Goal: Information Seeking & Learning: Learn about a topic

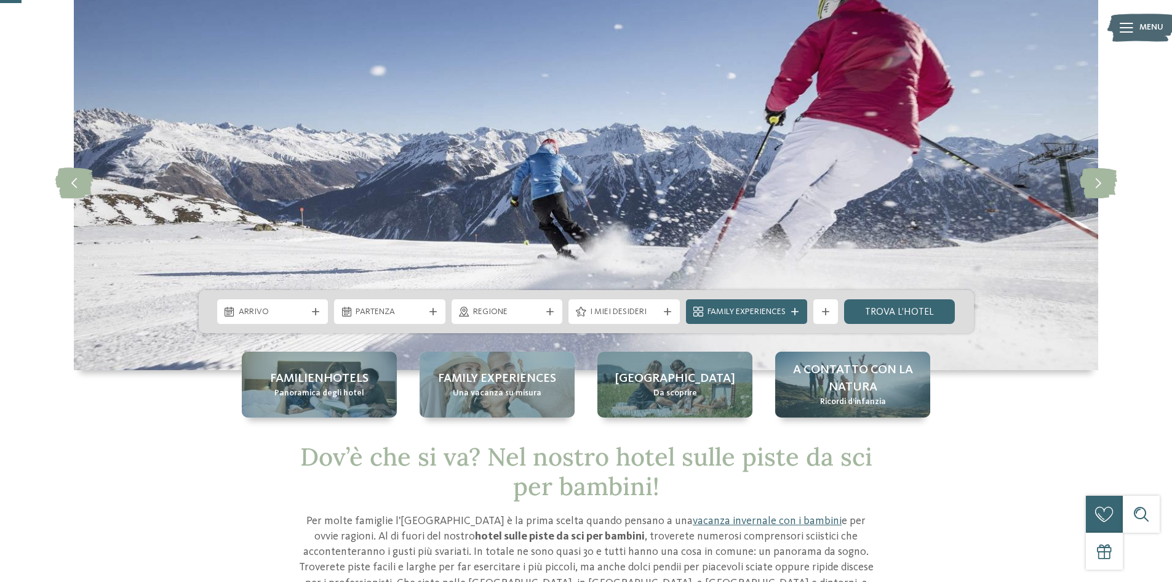
scroll to position [62, 0]
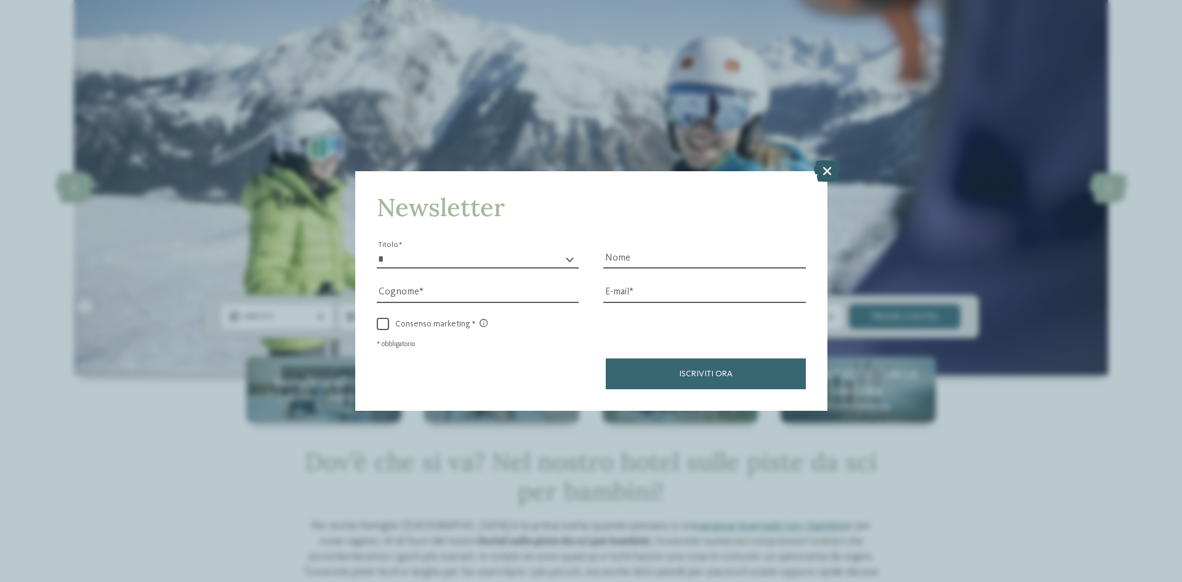
click at [831, 170] on icon at bounding box center [827, 171] width 26 height 22
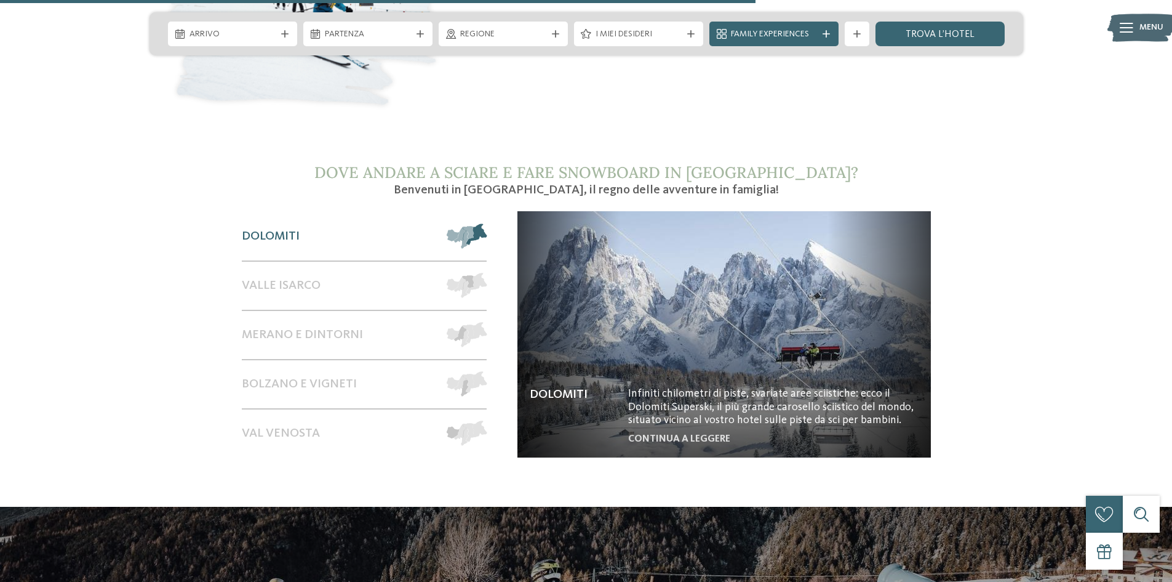
scroll to position [2154, 0]
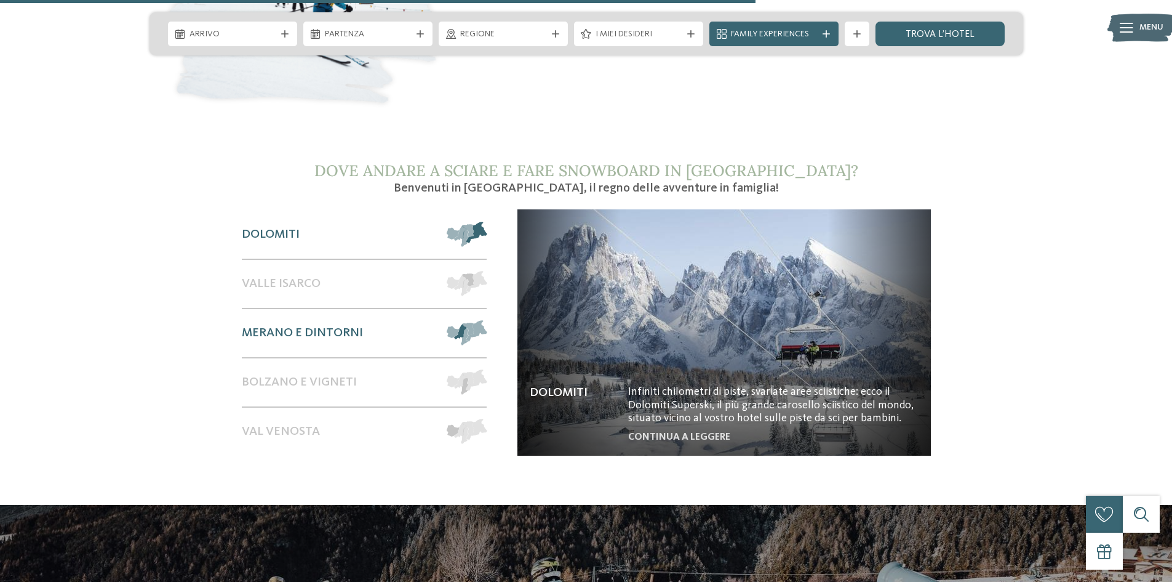
click at [295, 326] on span "Merano e dintorni" at bounding box center [302, 333] width 121 height 15
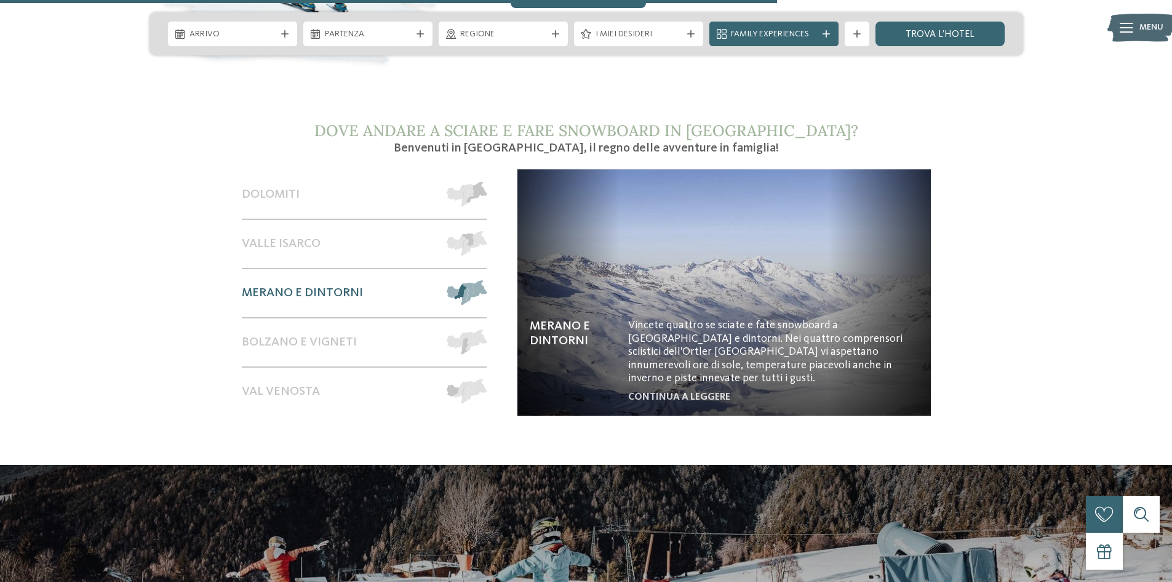
scroll to position [2216, 0]
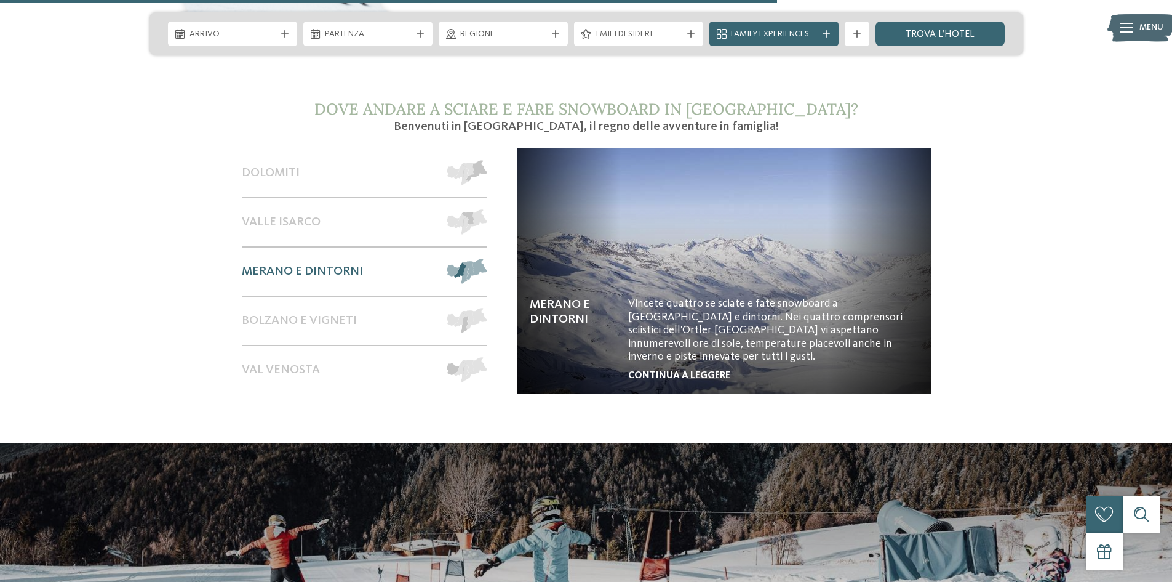
click at [662, 371] on link "continua a leggere" at bounding box center [679, 376] width 102 height 10
click at [684, 371] on link "continua a leggere" at bounding box center [679, 376] width 102 height 10
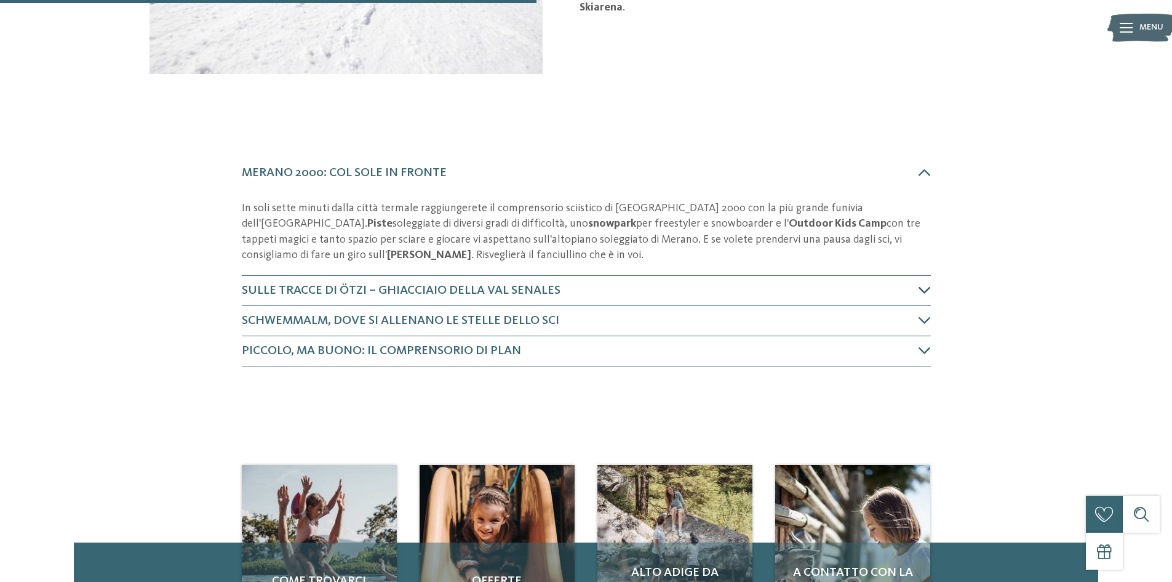
scroll to position [369, 0]
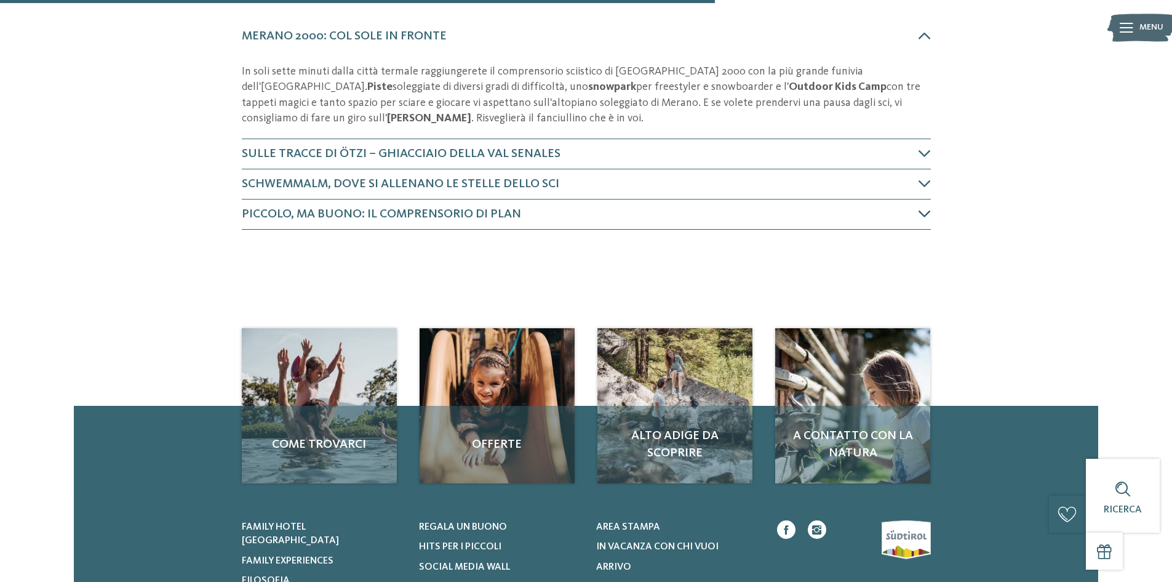
click at [455, 210] on span "Piccolo, ma buono: il comprensorio di Plan" at bounding box center [381, 214] width 279 height 12
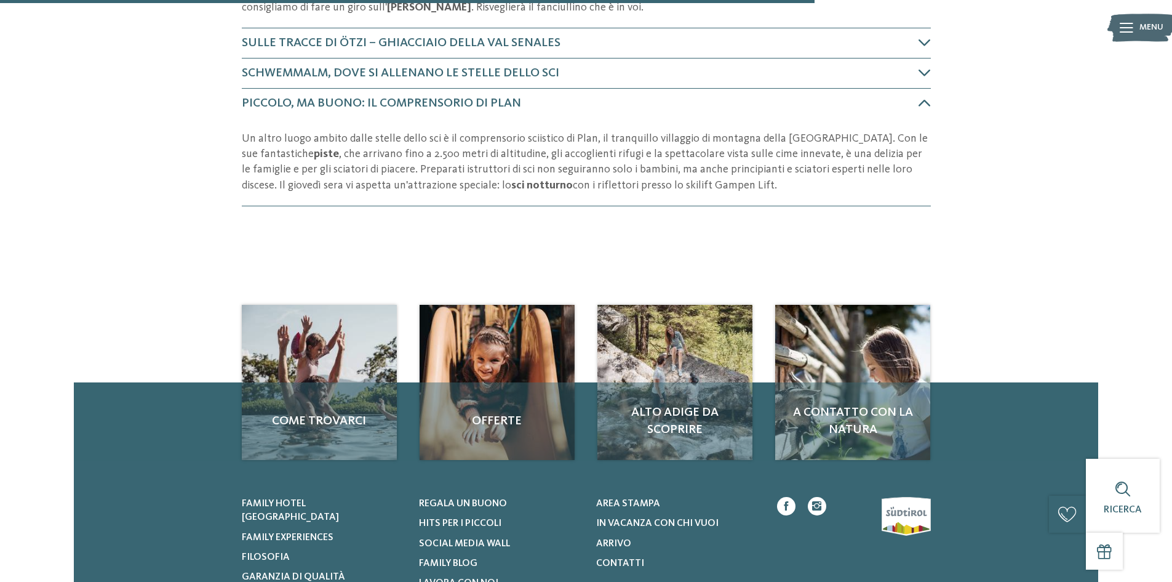
scroll to position [624, 0]
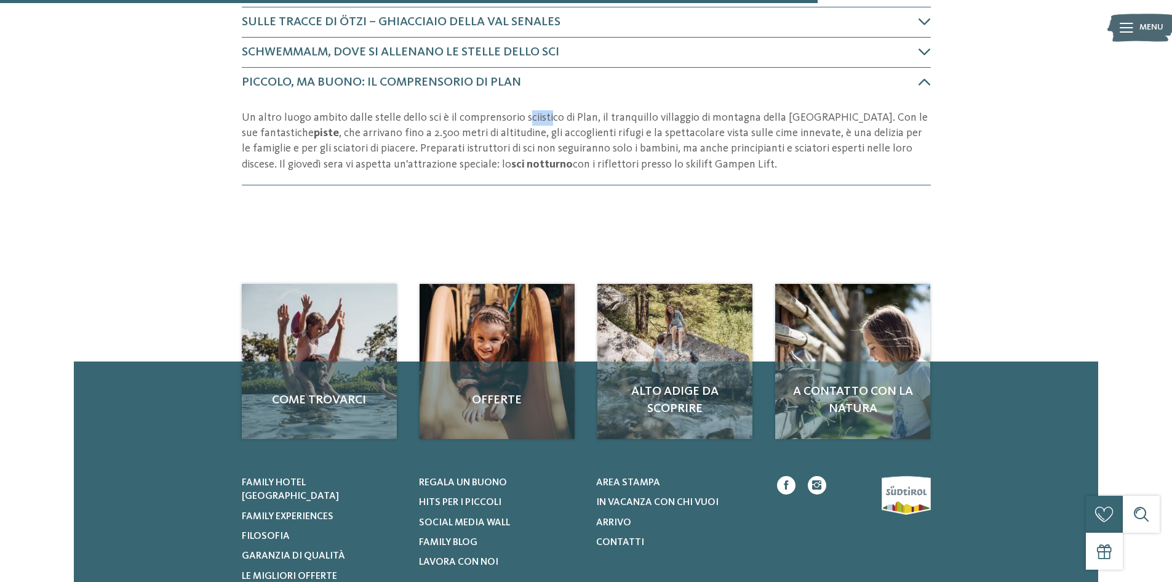
drag, startPoint x: 520, startPoint y: 117, endPoint x: 542, endPoint y: 118, distance: 21.5
click at [542, 118] on p "Un altro luogo ambito dalle stelle dello sci è il comprensorio sciistico di Pla…" at bounding box center [586, 141] width 689 height 62
drag, startPoint x: 454, startPoint y: 117, endPoint x: 563, endPoint y: 116, distance: 108.3
click at [562, 116] on p "Un altro luogo ambito dalle stelle dello sci è il comprensorio sciistico di Pla…" at bounding box center [586, 141] width 689 height 62
drag, startPoint x: 773, startPoint y: 114, endPoint x: 821, endPoint y: 117, distance: 48.1
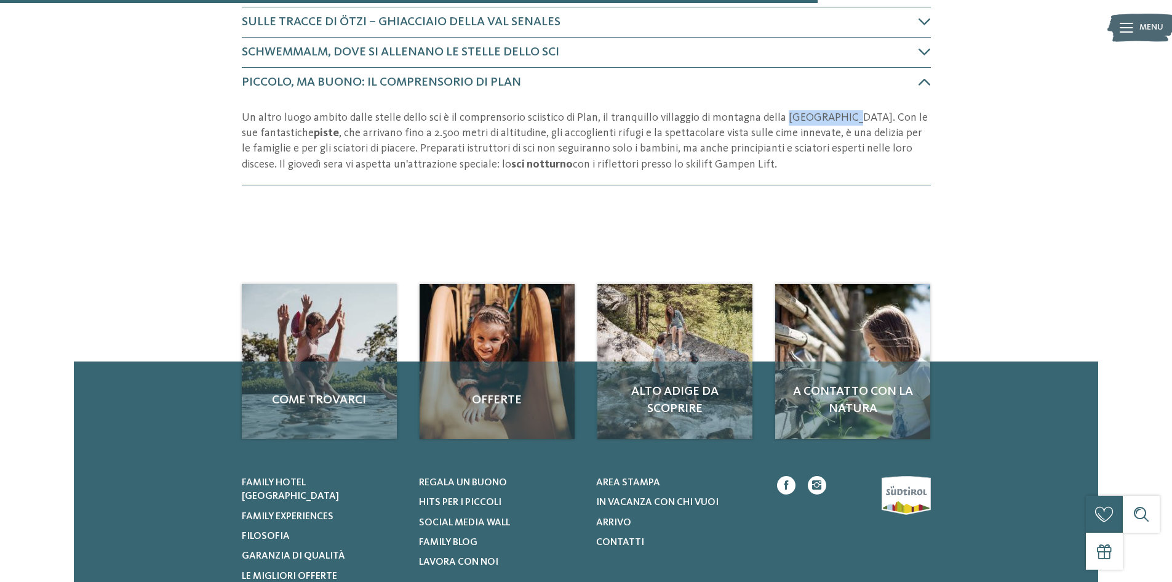
click at [821, 117] on p "Un altro luogo ambito dalle stelle dello sci è il comprensorio sciistico di Pla…" at bounding box center [586, 141] width 689 height 62
copy p "Val Passiria"
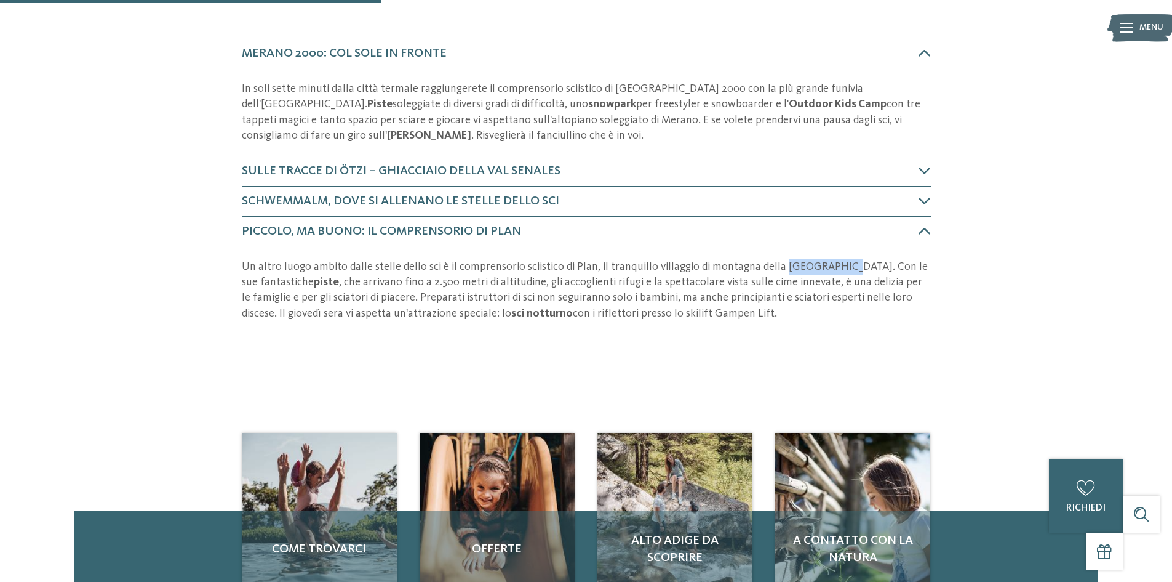
scroll to position [501, 0]
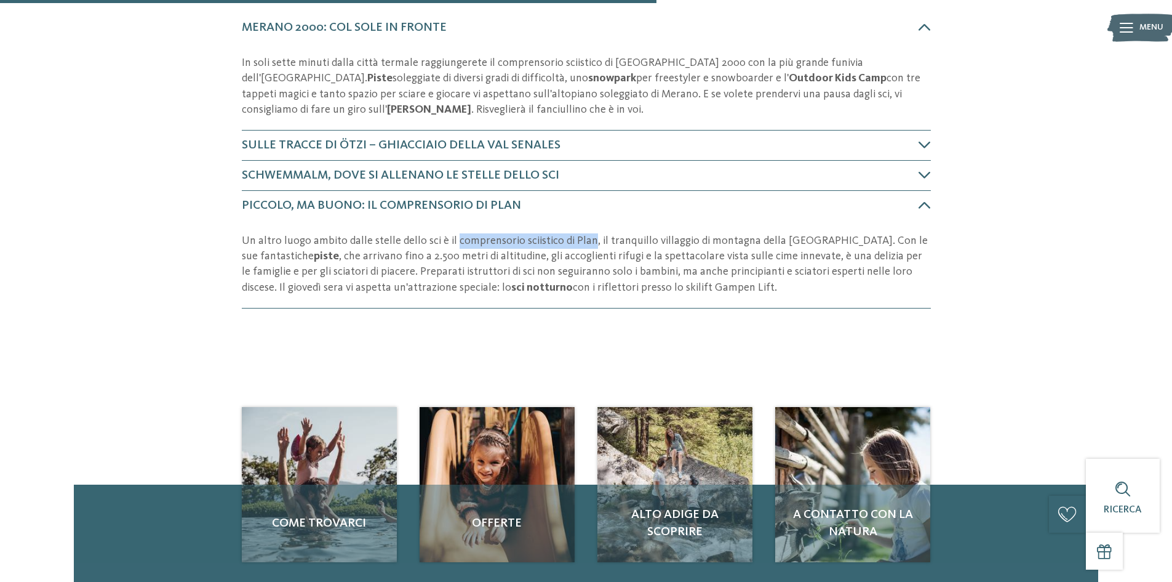
drag, startPoint x: 453, startPoint y: 238, endPoint x: 585, endPoint y: 238, distance: 132.3
click at [585, 238] on p "Un altro luogo ambito dalle stelle dello sci è il comprensorio sciistico di Pla…" at bounding box center [586, 264] width 689 height 62
copy p "comprensorio sciistico di Plan"
